Goal: Task Accomplishment & Management: Use online tool/utility

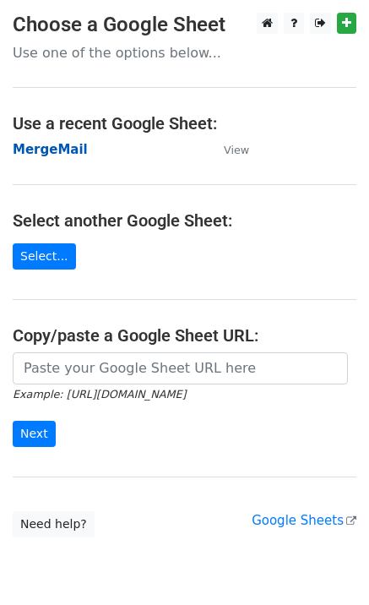
click at [26, 148] on strong "MergeMail" at bounding box center [50, 149] width 75 height 15
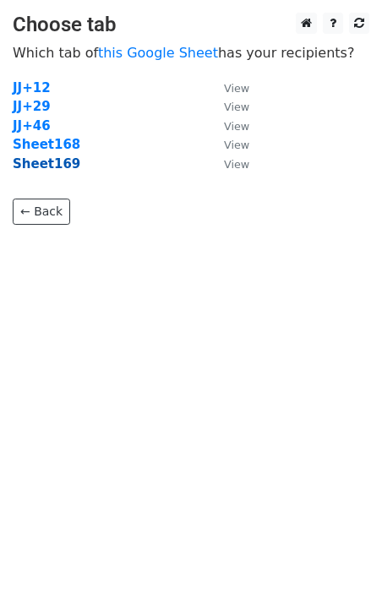
click at [52, 167] on strong "Sheet169" at bounding box center [47, 163] width 68 height 15
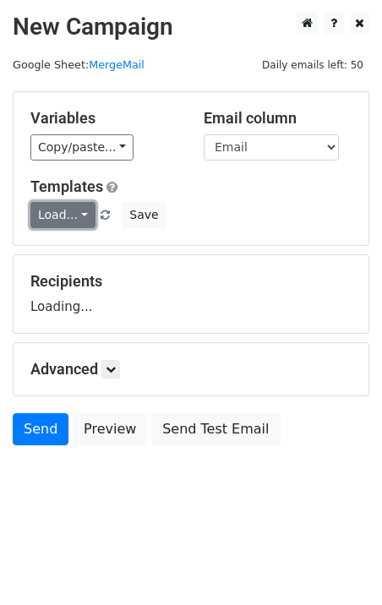
click at [62, 204] on link "Load..." at bounding box center [62, 215] width 65 height 26
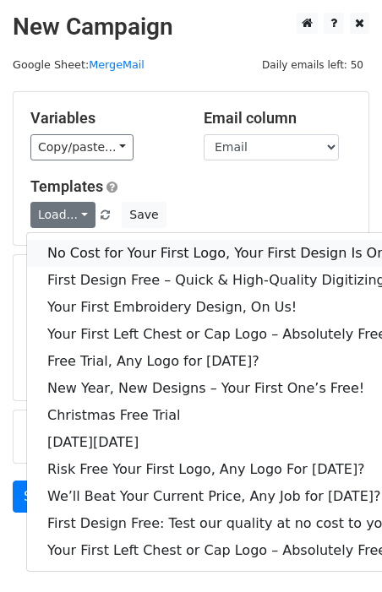
click at [105, 248] on link "No Cost for Your First Logo, Your First Design Is On Us!" at bounding box center [229, 253] width 405 height 27
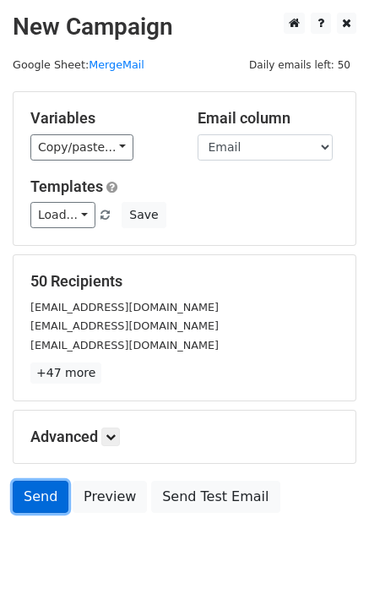
click at [39, 488] on link "Send" at bounding box center [41, 497] width 56 height 32
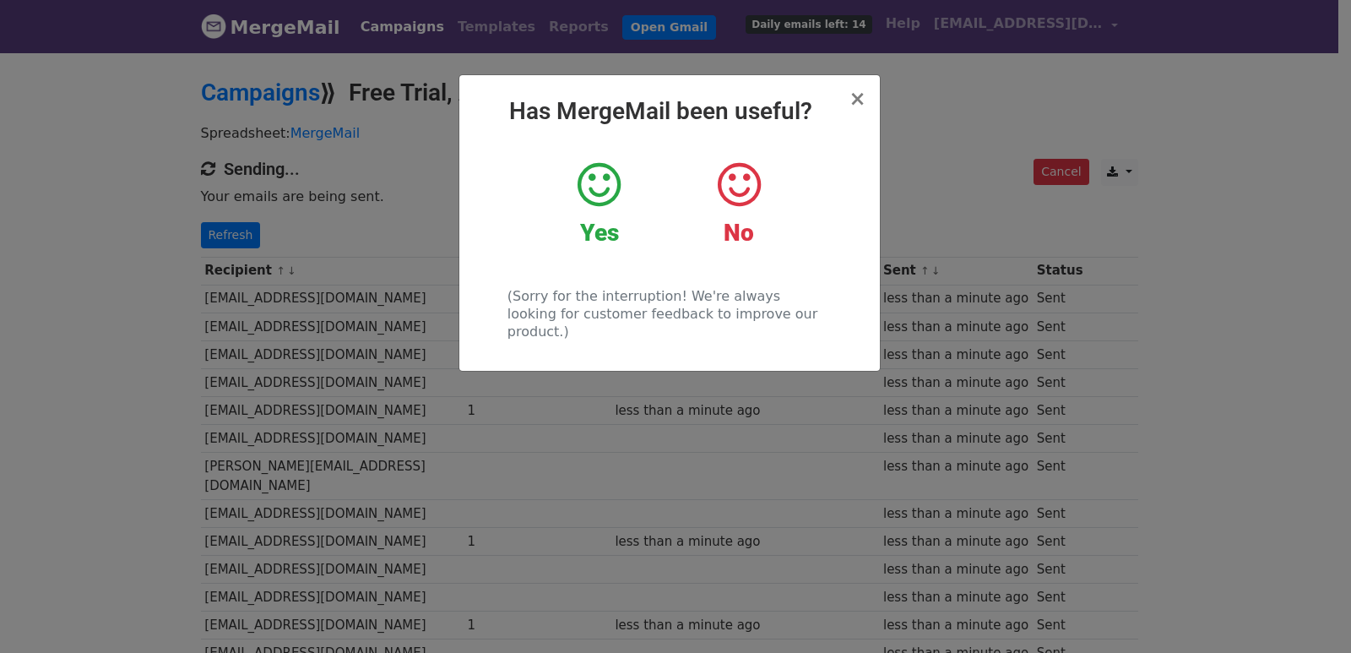
click at [273, 196] on div "× Has MergeMail been useful? Yes No (Sorry for the interruption! We're always l…" at bounding box center [675, 352] width 1351 height 602
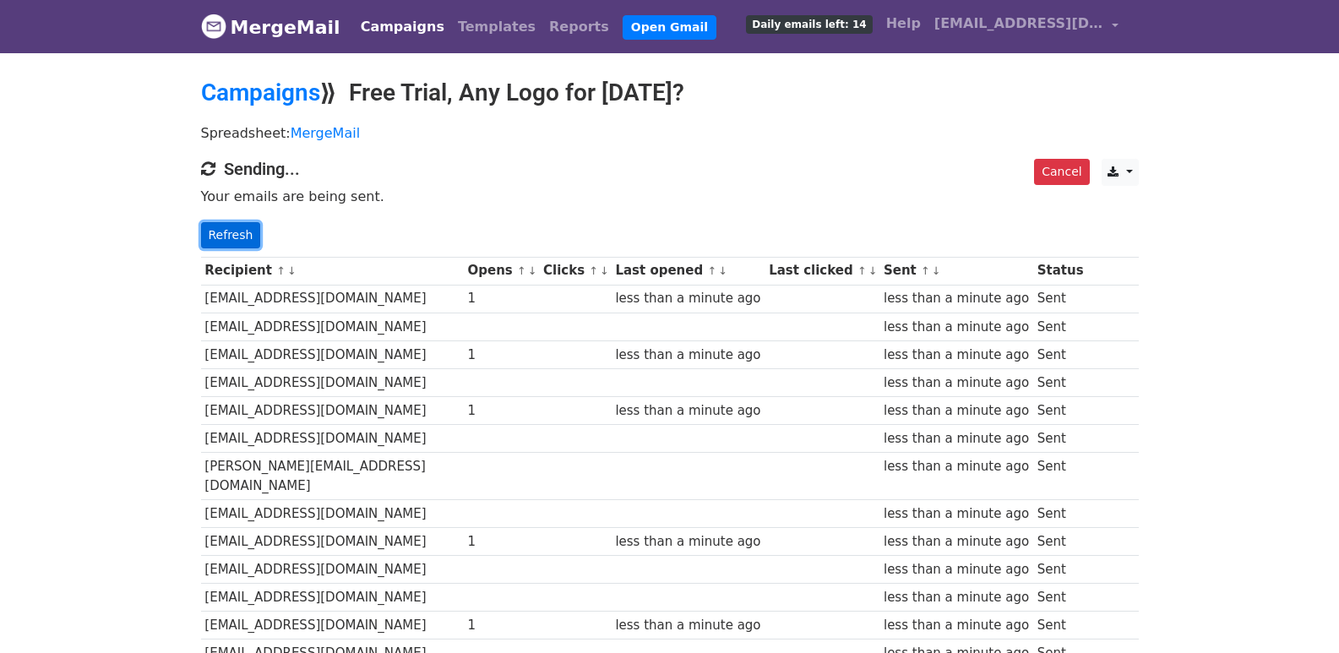
click at [240, 222] on link "Refresh" at bounding box center [231, 235] width 60 height 26
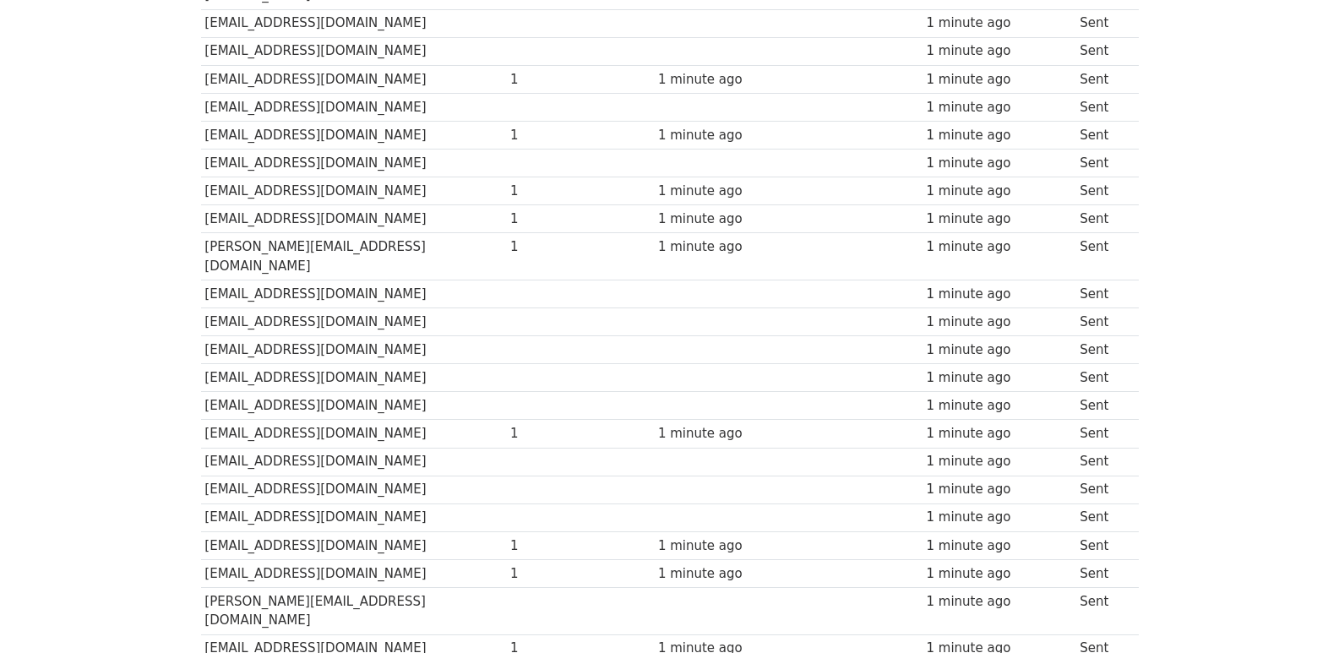
scroll to position [1176, 0]
